Goal: Transaction & Acquisition: Book appointment/travel/reservation

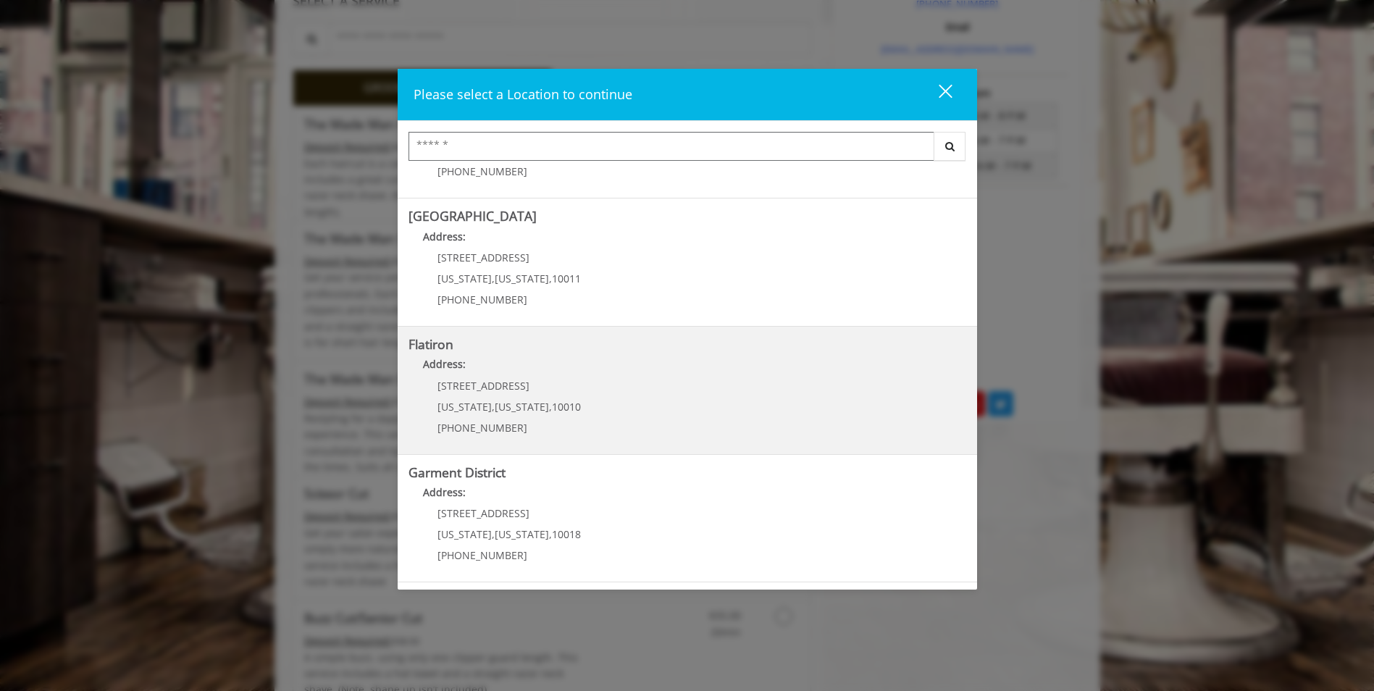
scroll to position [507, 0]
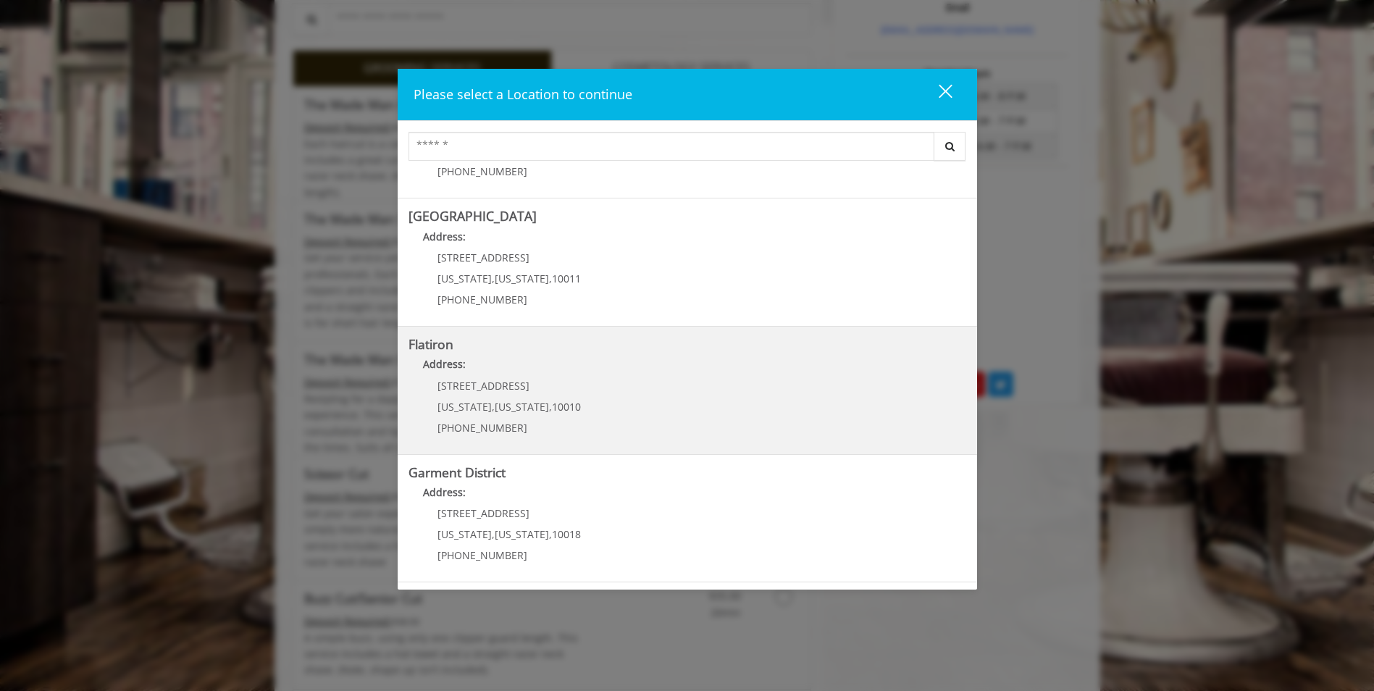
click at [584, 386] on "Flatiron Address: [STREET_ADDRESS][US_STATE][US_STATE] (917) 475-1765" at bounding box center [688, 391] width 558 height 106
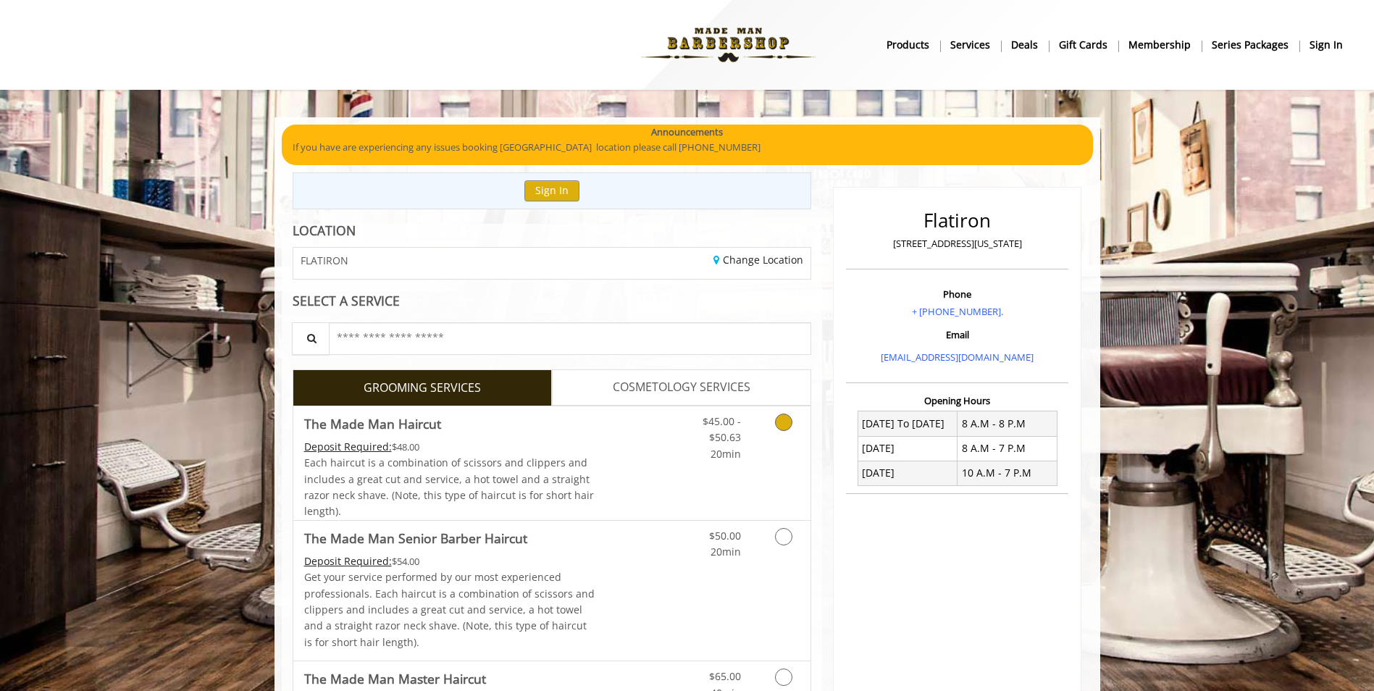
click at [786, 422] on icon "Grooming services" at bounding box center [783, 422] width 17 height 17
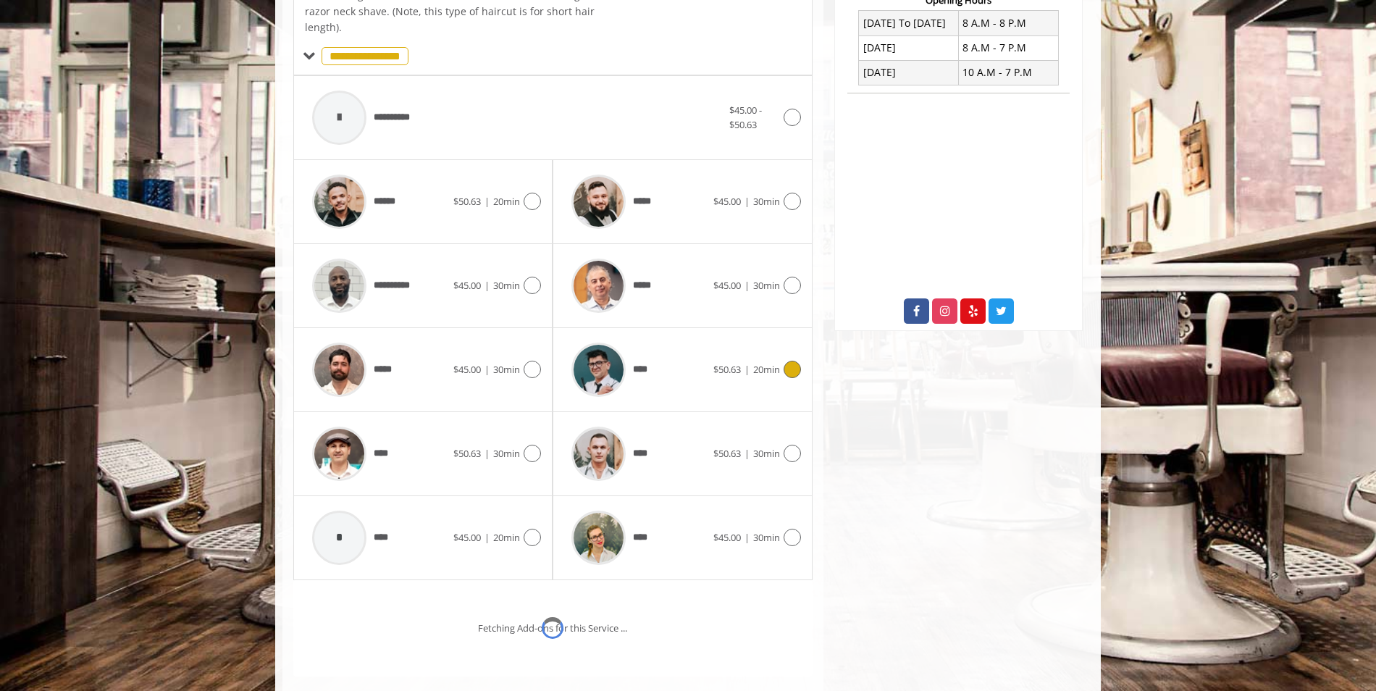
scroll to position [437, 0]
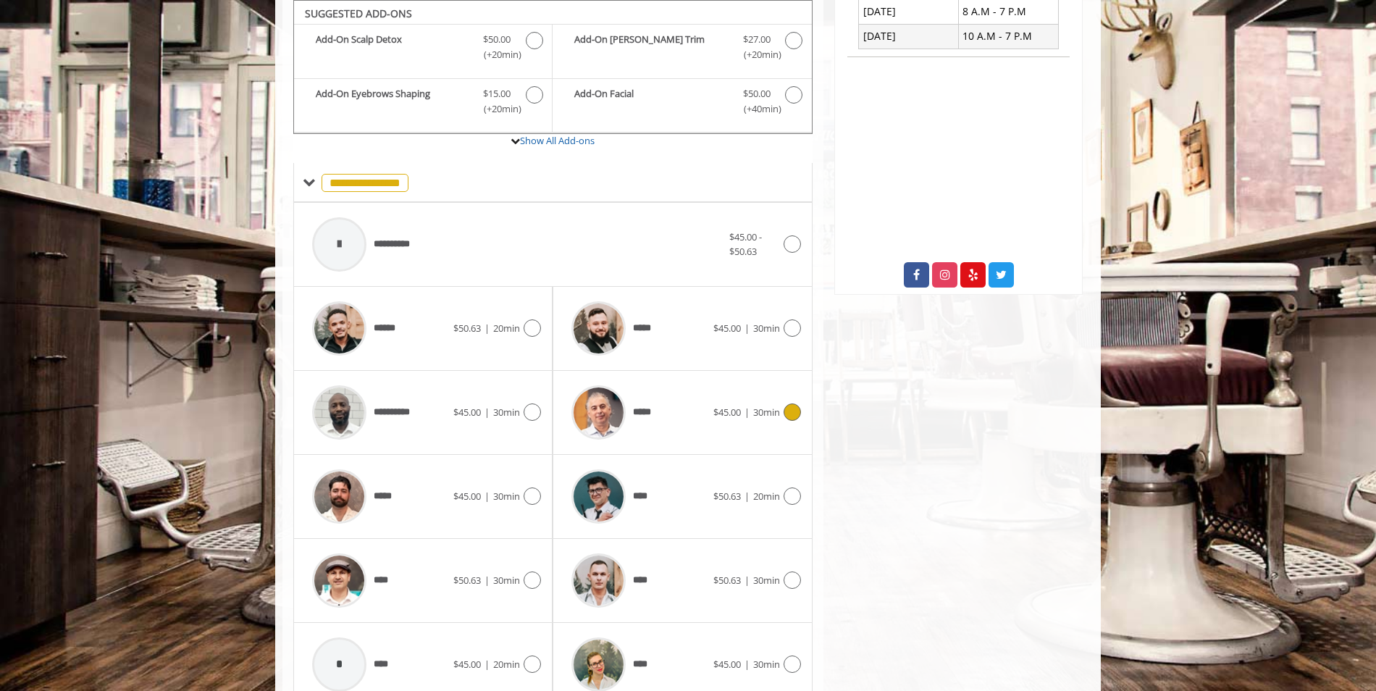
click at [788, 417] on icon at bounding box center [792, 411] width 17 height 17
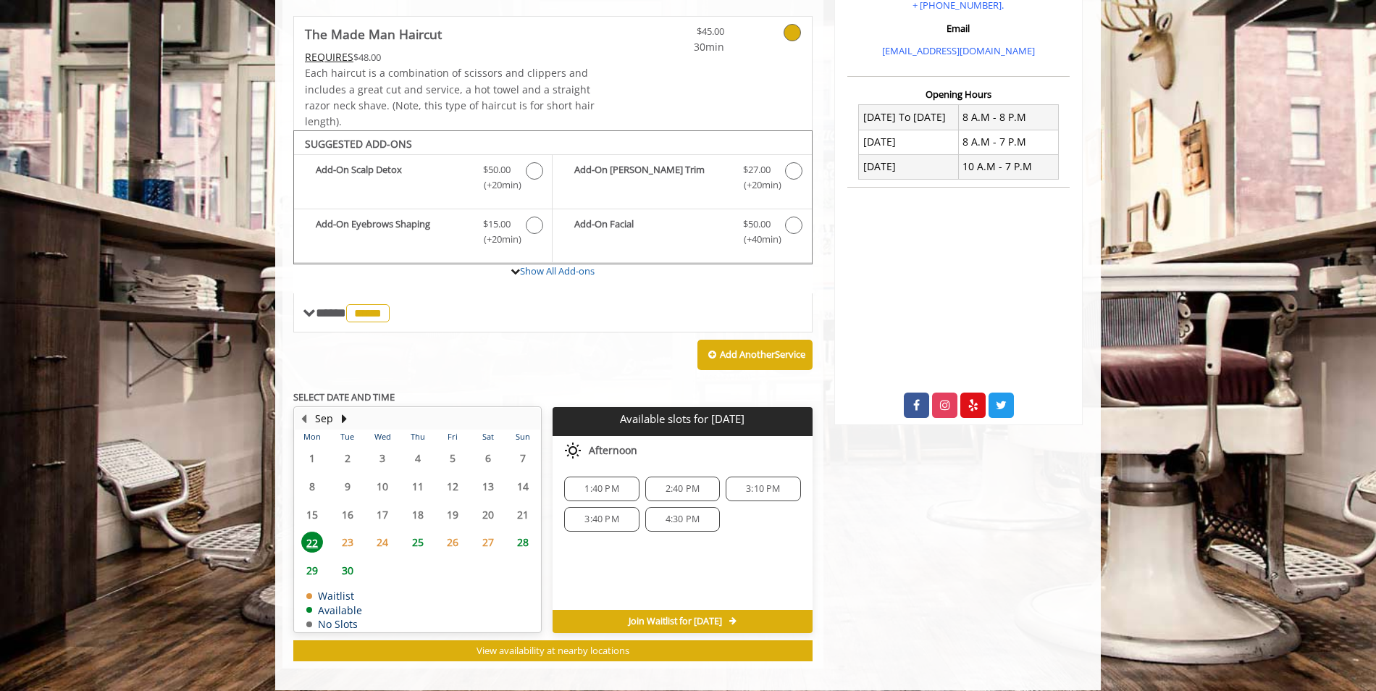
scroll to position [320, 0]
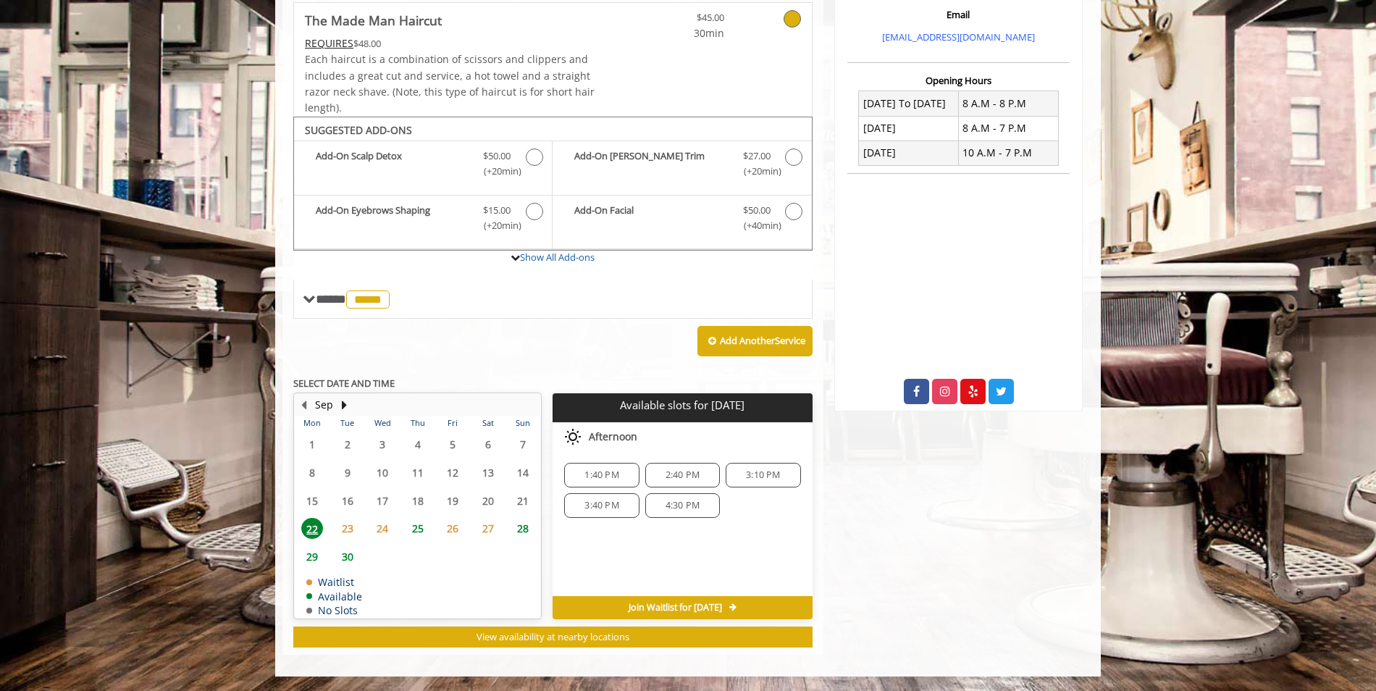
click at [384, 532] on span "24" at bounding box center [383, 528] width 22 height 21
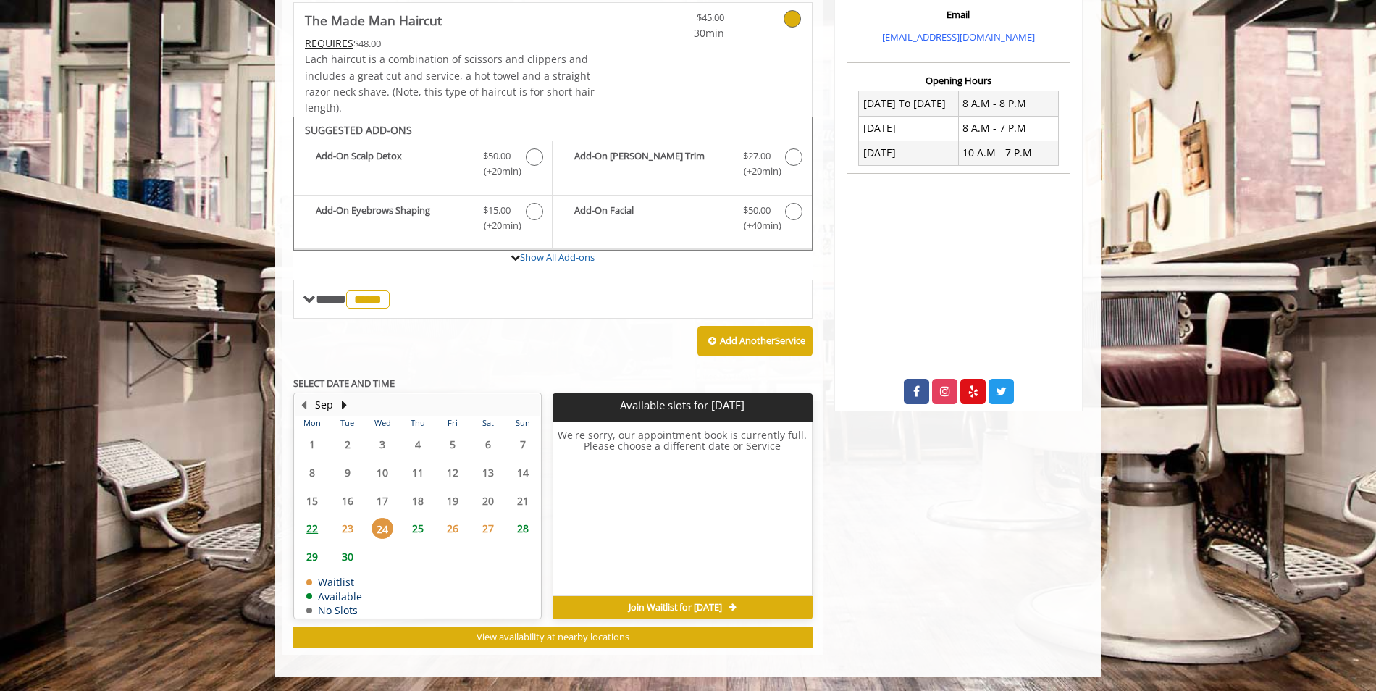
click at [417, 525] on span "25" at bounding box center [418, 528] width 22 height 21
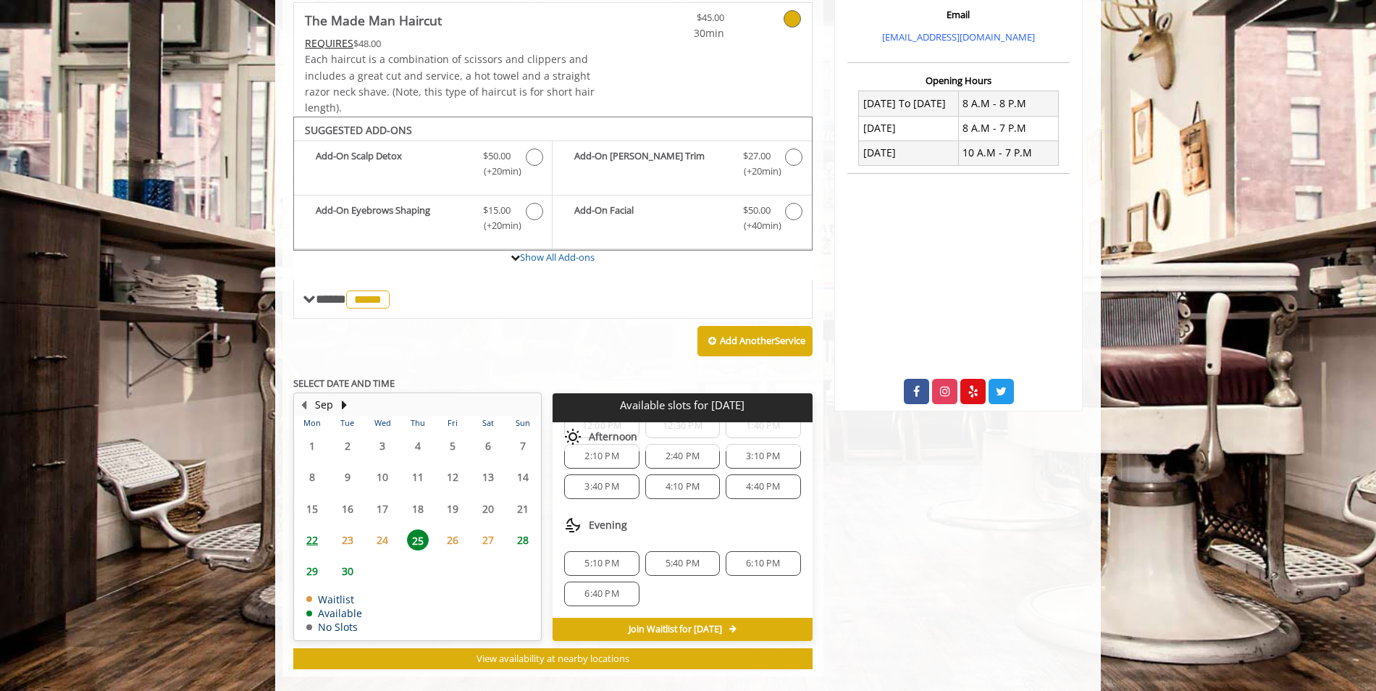
scroll to position [342, 0]
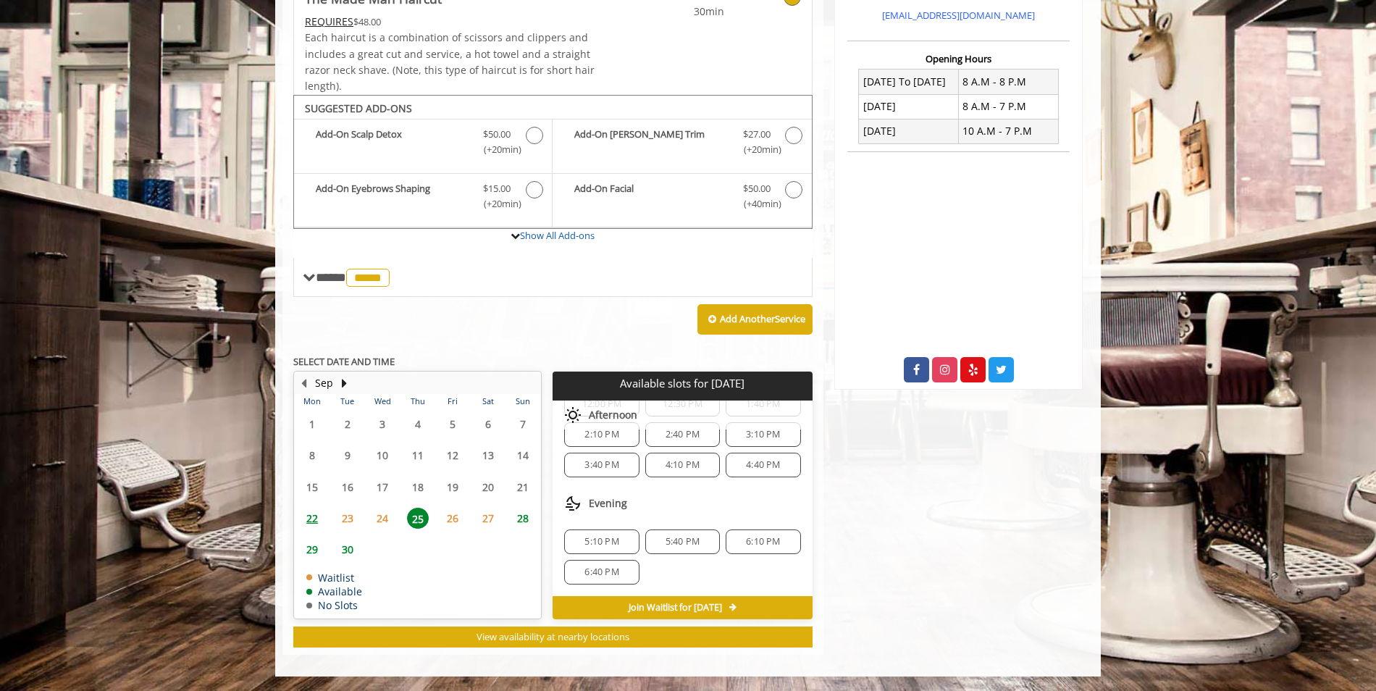
click at [686, 540] on span "5:40 PM" at bounding box center [683, 542] width 34 height 12
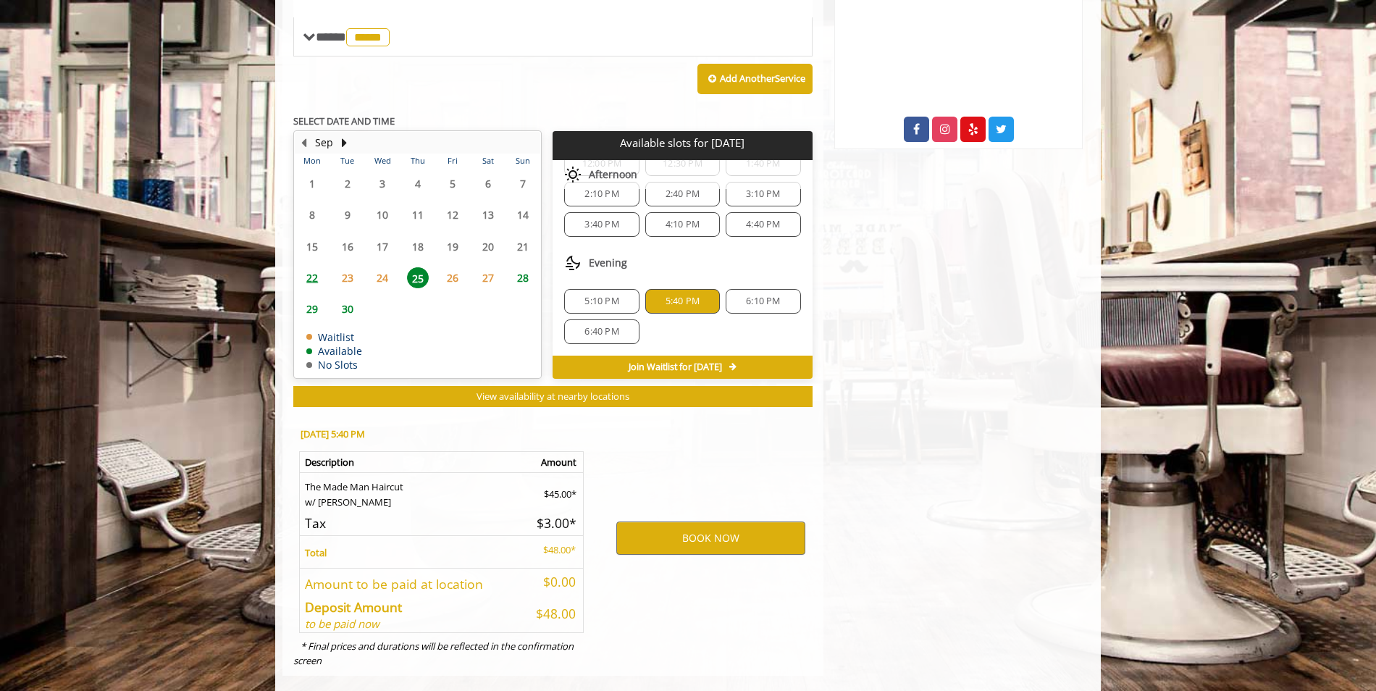
scroll to position [603, 0]
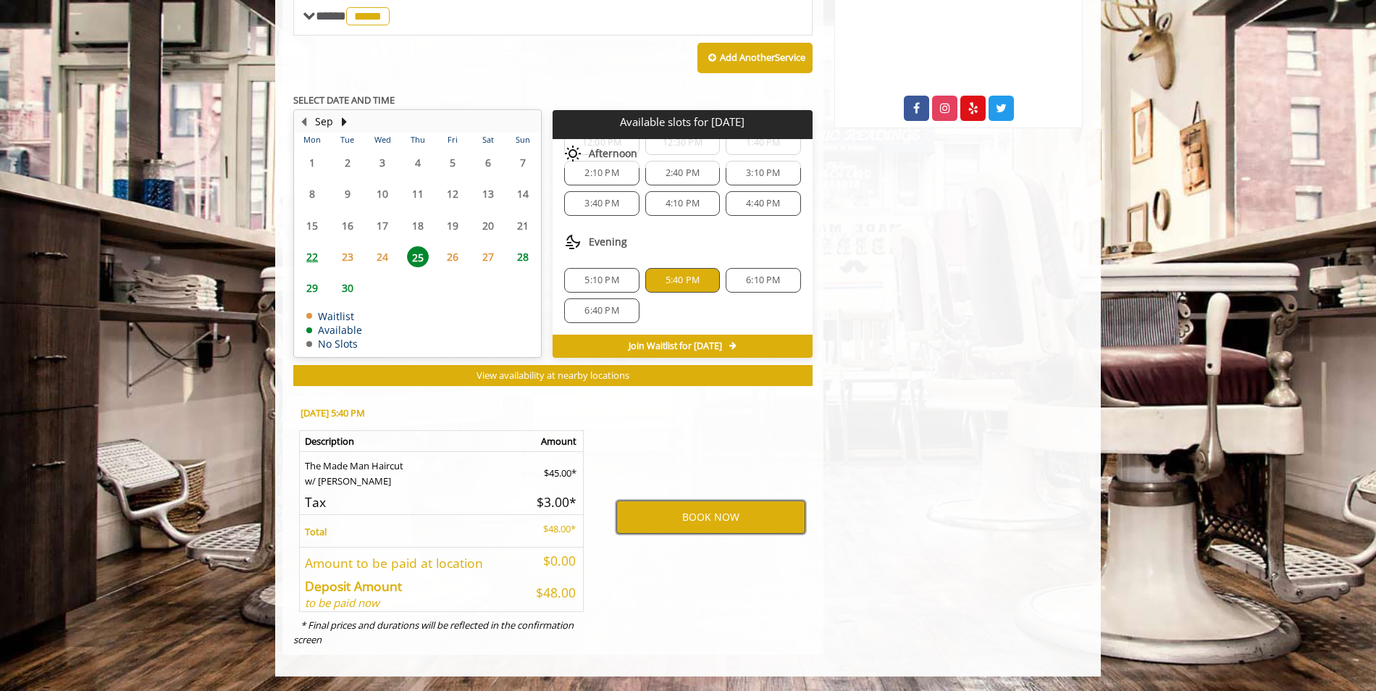
click at [703, 514] on button "BOOK NOW" at bounding box center [710, 516] width 189 height 33
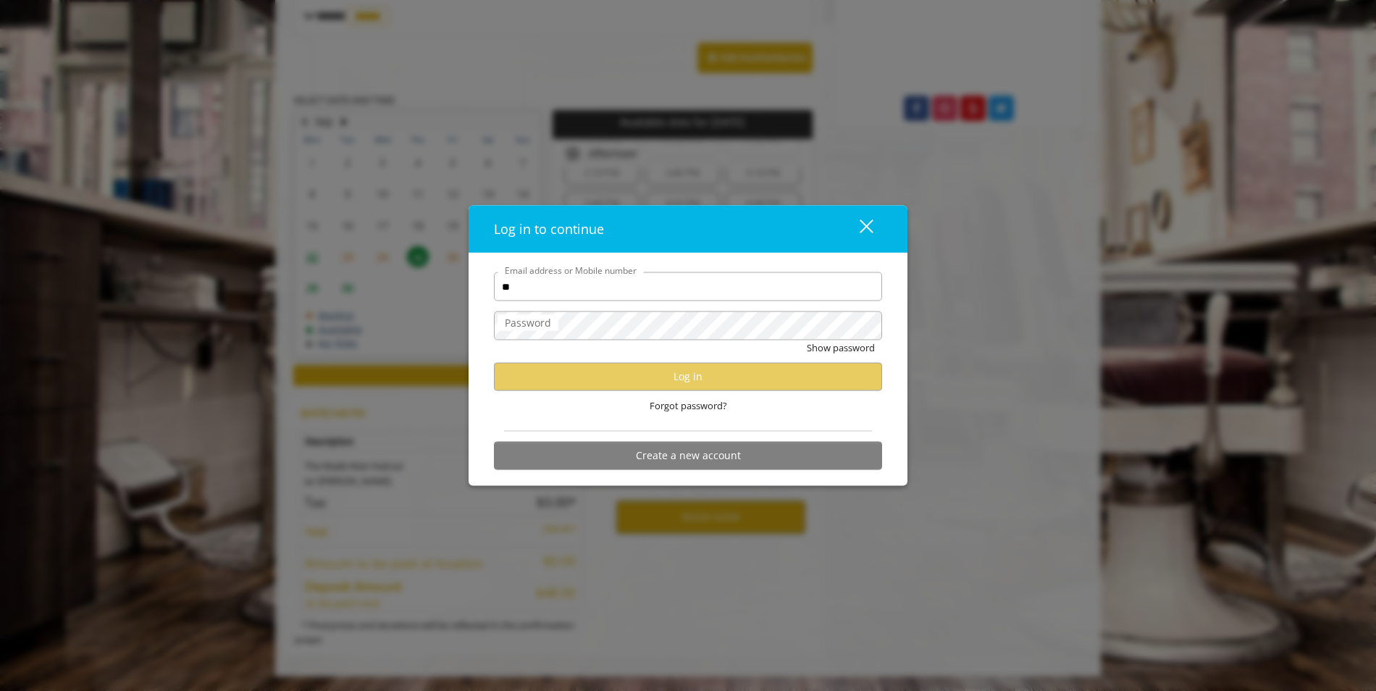
type input "*"
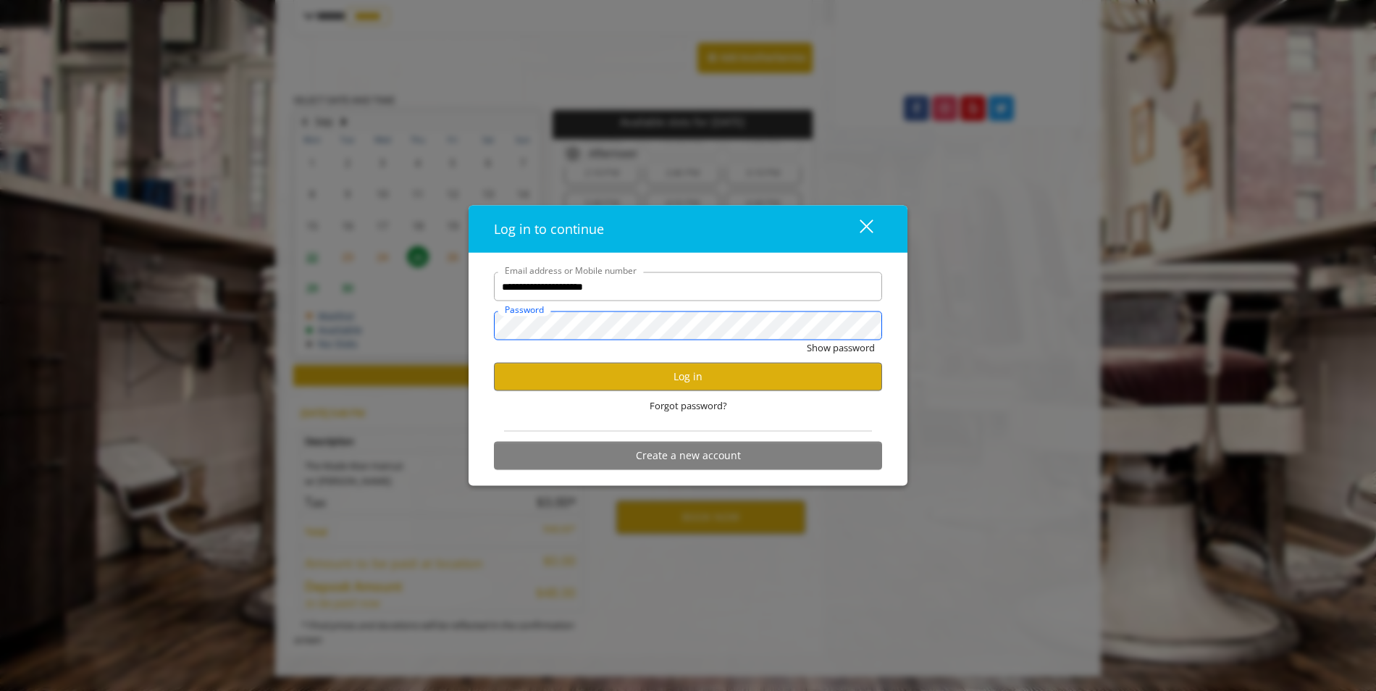
click at [807, 340] on button "Show password" at bounding box center [841, 347] width 68 height 15
click at [652, 390] on button "Log in" at bounding box center [688, 376] width 388 height 28
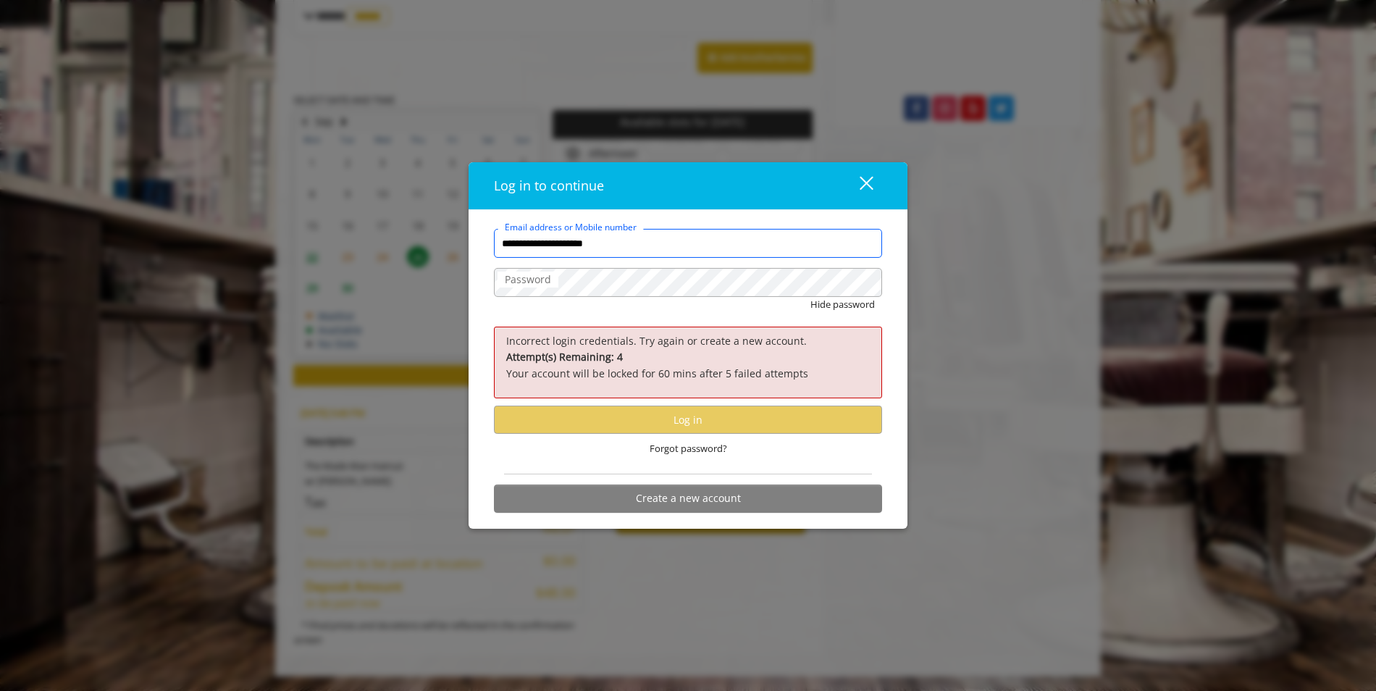
click at [640, 250] on input "**********" at bounding box center [688, 243] width 388 height 29
drag, startPoint x: 645, startPoint y: 246, endPoint x: 443, endPoint y: 239, distance: 202.2
click at [443, 239] on div "**********" at bounding box center [688, 345] width 1376 height 691
type input "**********"
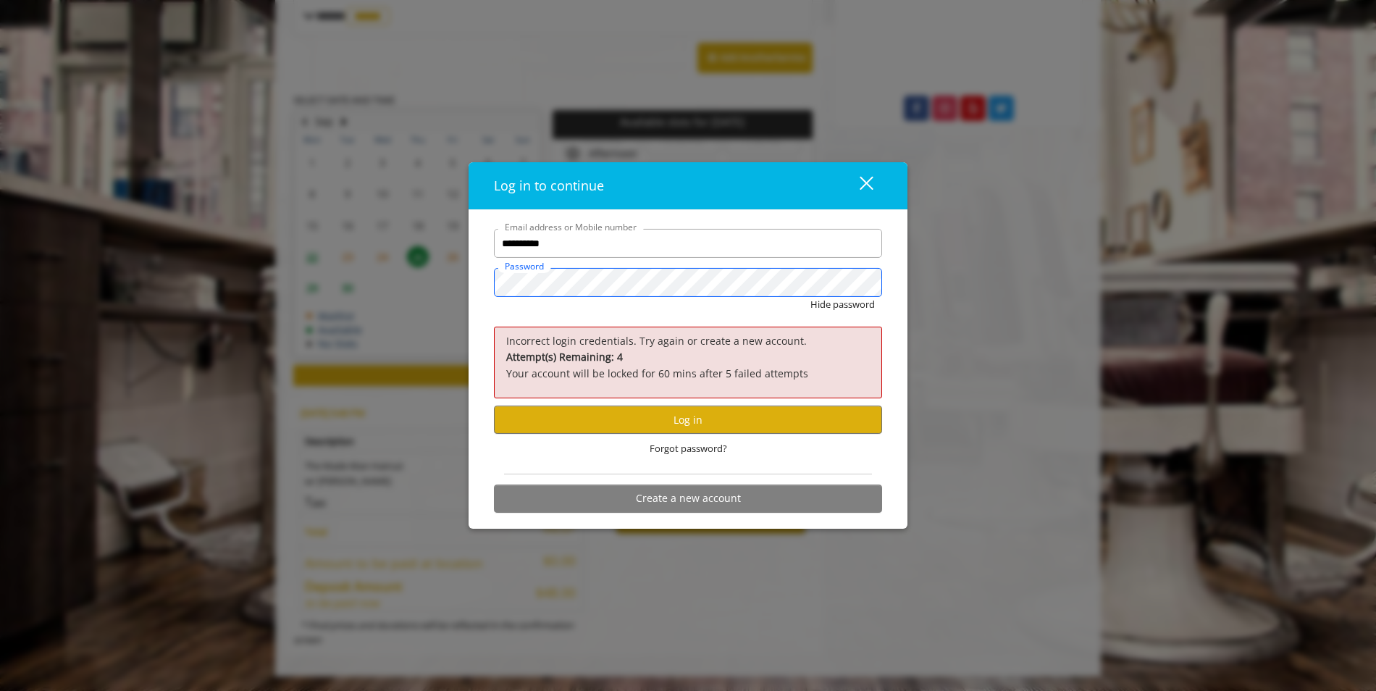
click at [810, 297] on button "Hide password" at bounding box center [842, 304] width 64 height 15
click at [441, 278] on div "**********" at bounding box center [688, 345] width 1376 height 691
click at [724, 422] on button "Log in" at bounding box center [688, 420] width 388 height 28
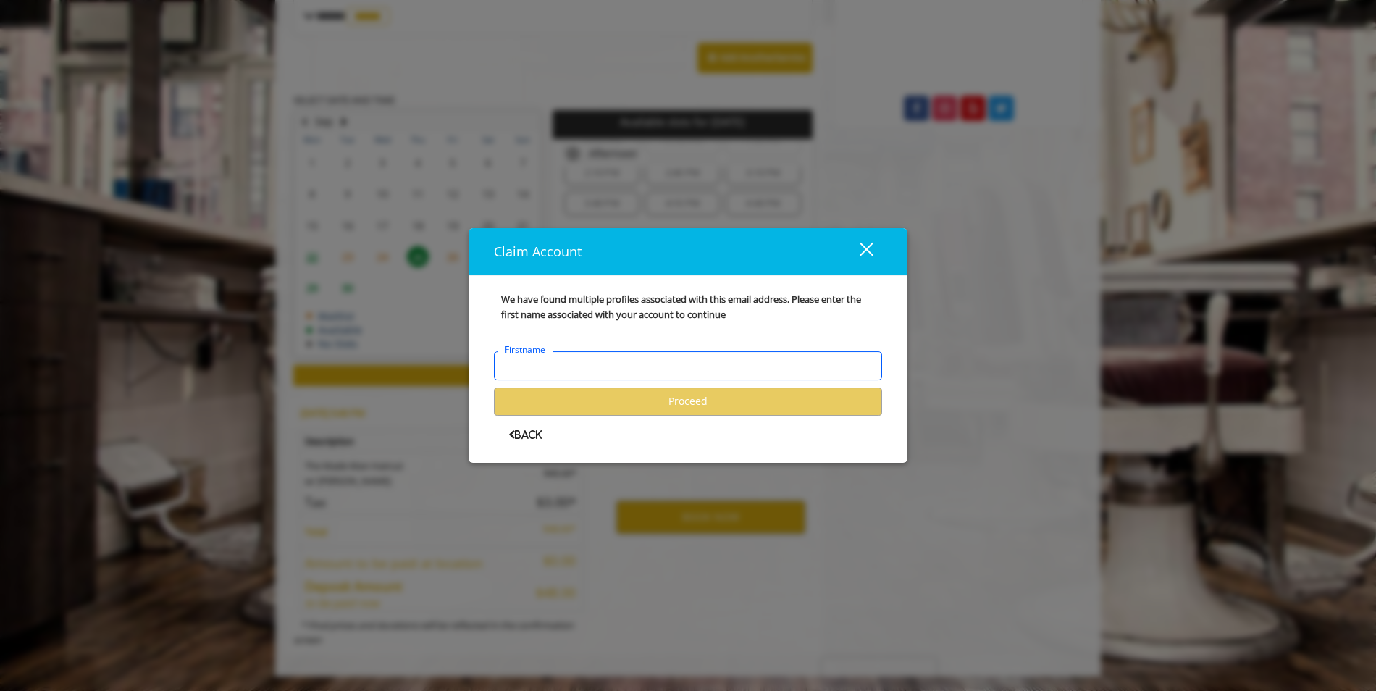
click at [571, 371] on input "Firstname" at bounding box center [688, 365] width 388 height 29
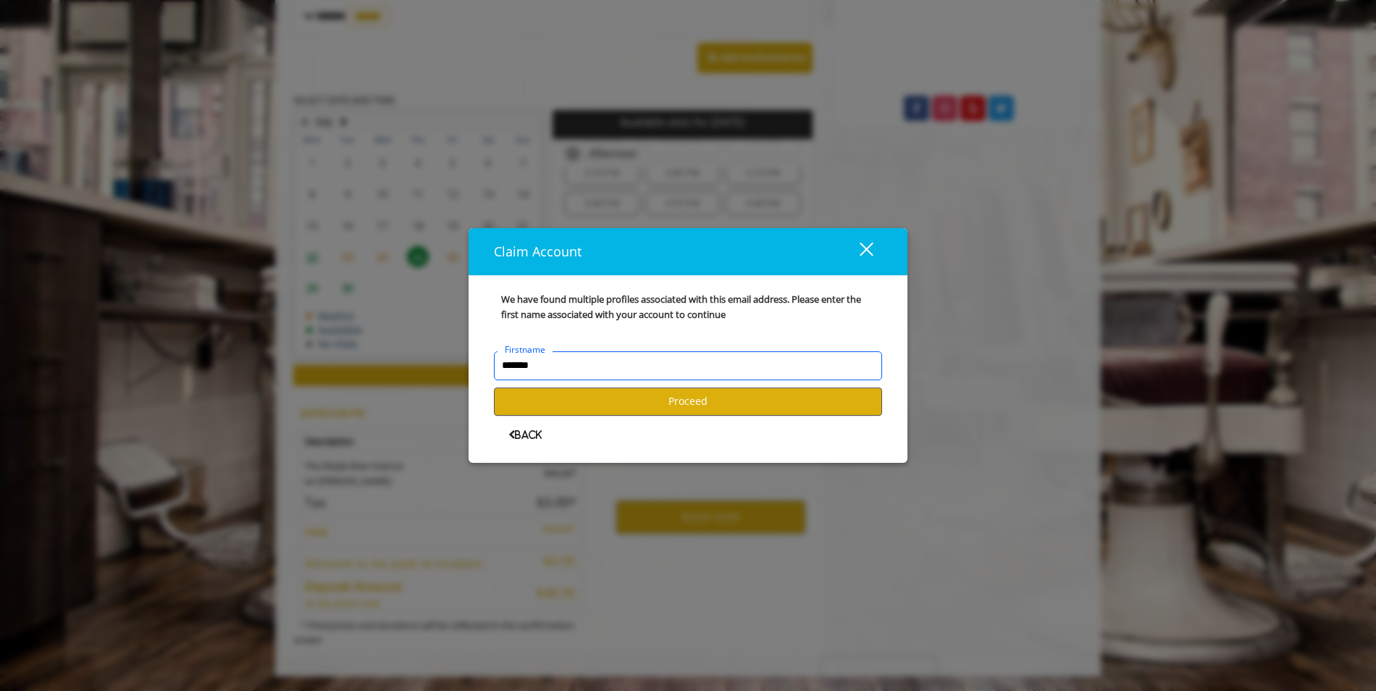
type input "******"
click at [754, 415] on button "Proceed" at bounding box center [688, 402] width 388 height 28
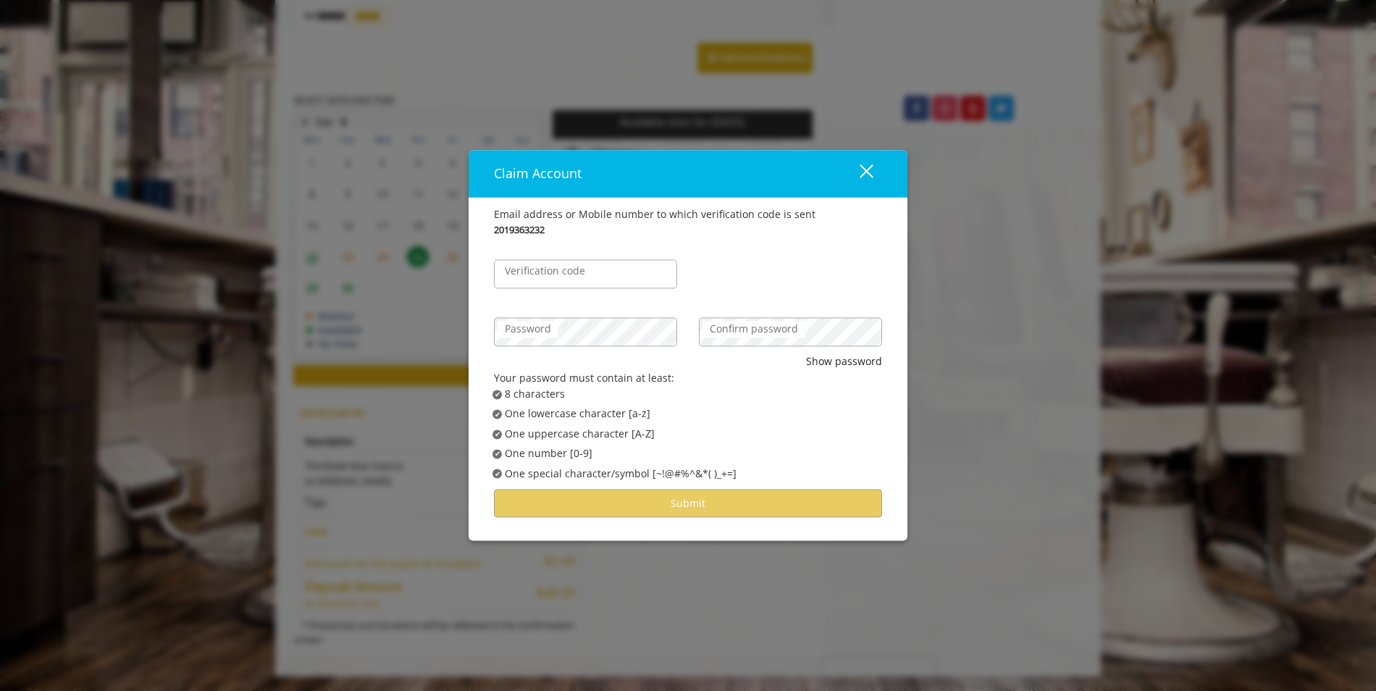
click at [548, 278] on label "Verification code" at bounding box center [545, 272] width 95 height 16
click at [548, 278] on input "Verification code" at bounding box center [585, 274] width 183 height 29
type input "******"
click at [726, 330] on label "Confirm password" at bounding box center [754, 330] width 103 height 16
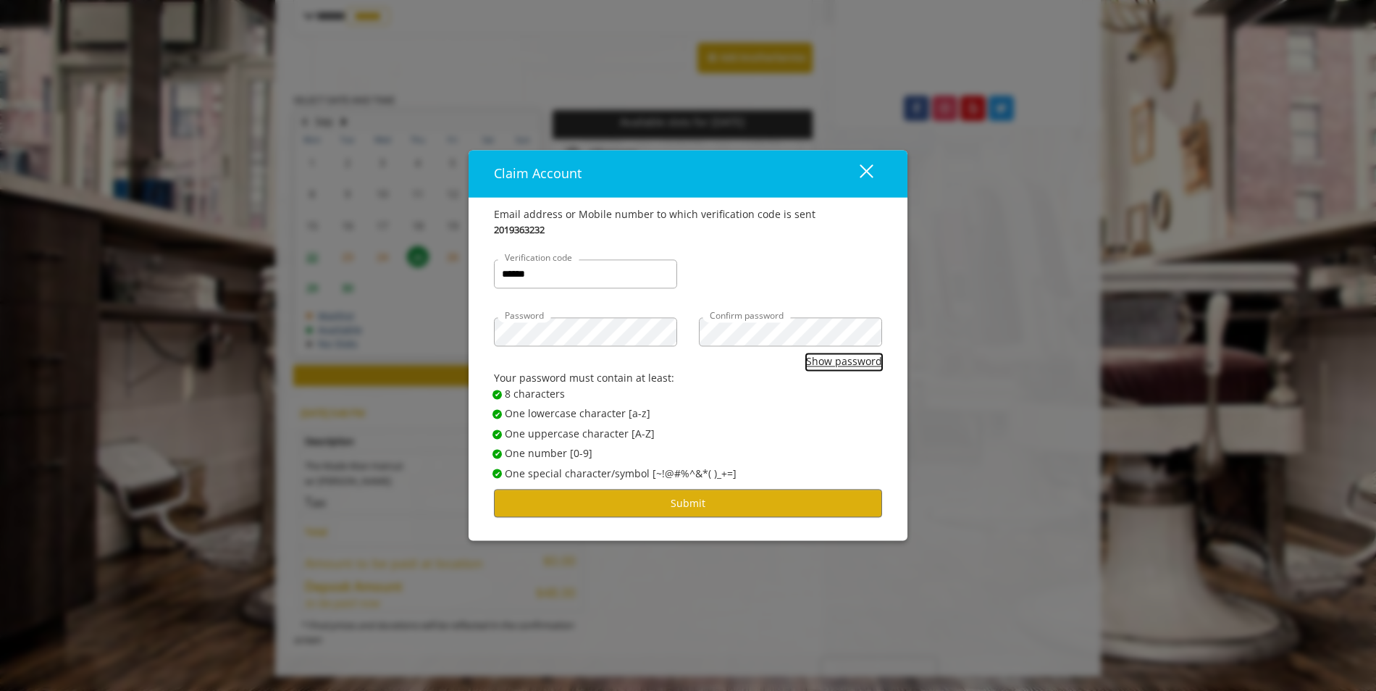
click at [861, 360] on button "Show password" at bounding box center [844, 362] width 76 height 16
click at [668, 503] on button "Submit" at bounding box center [688, 503] width 388 height 28
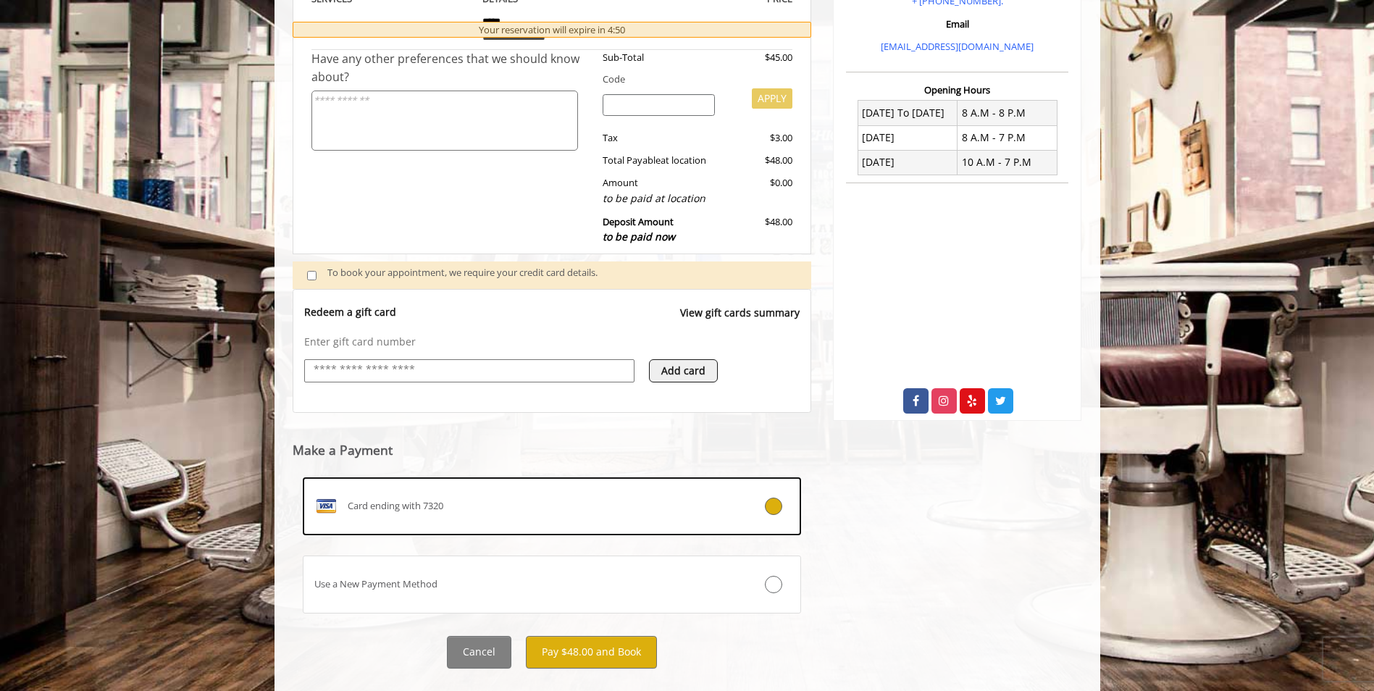
scroll to position [339, 0]
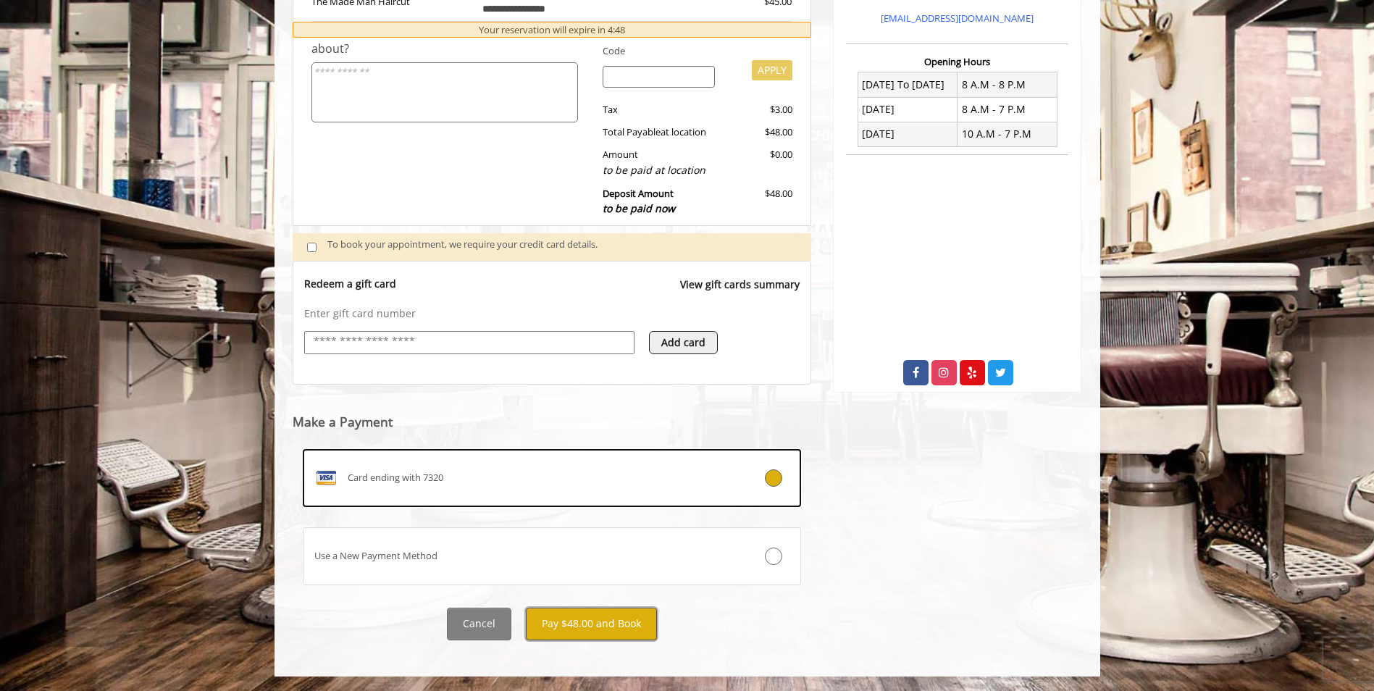
click at [585, 624] on button "Pay $48.00 and Book" at bounding box center [591, 624] width 131 height 33
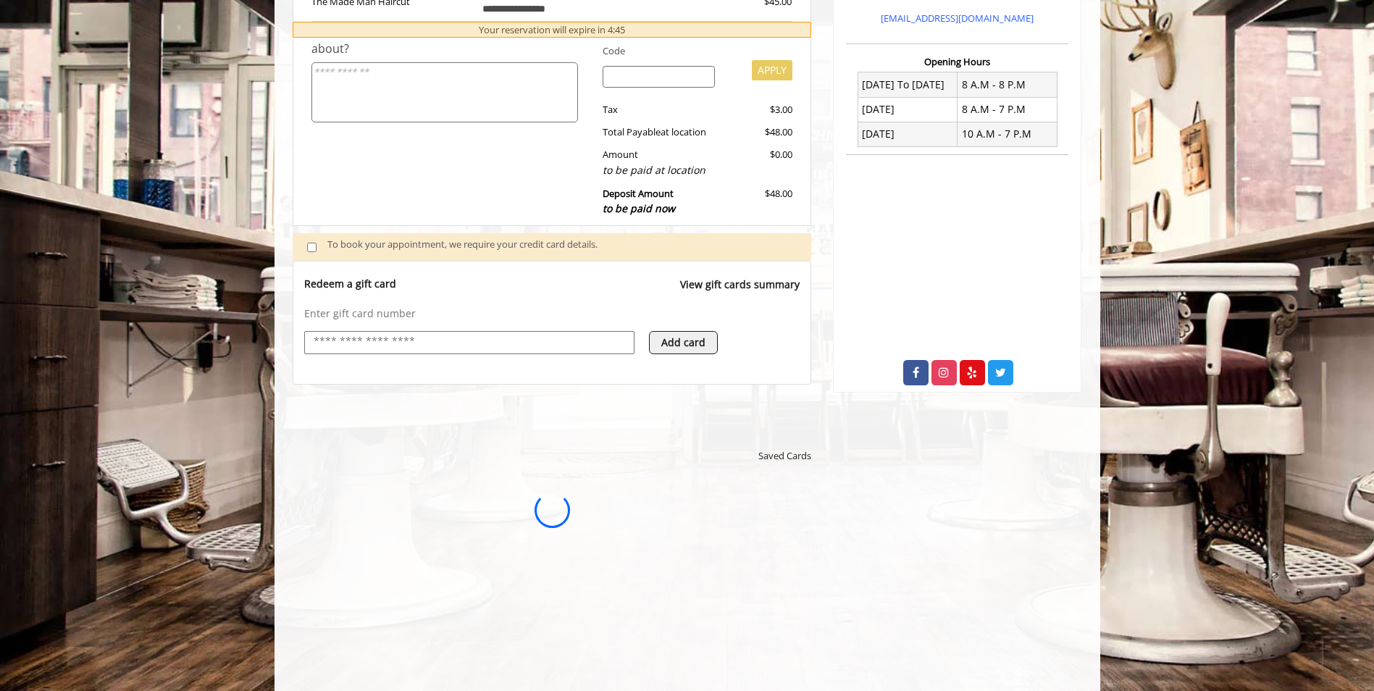
scroll to position [0, 0]
